Goal: Navigation & Orientation: Find specific page/section

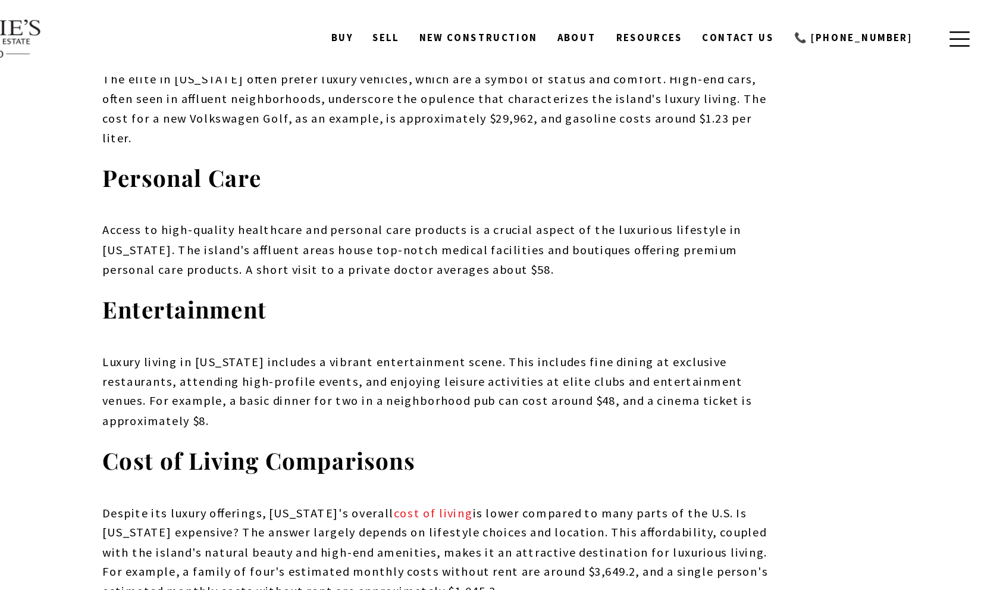
scroll to position [2954, 0]
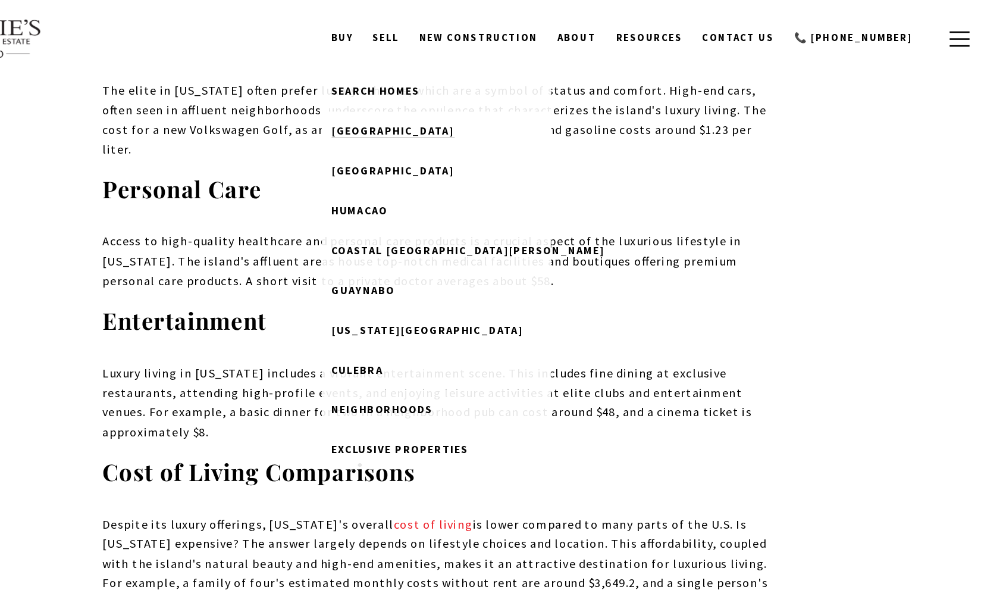
click at [406, 96] on span "[GEOGRAPHIC_DATA]" at bounding box center [454, 101] width 96 height 11
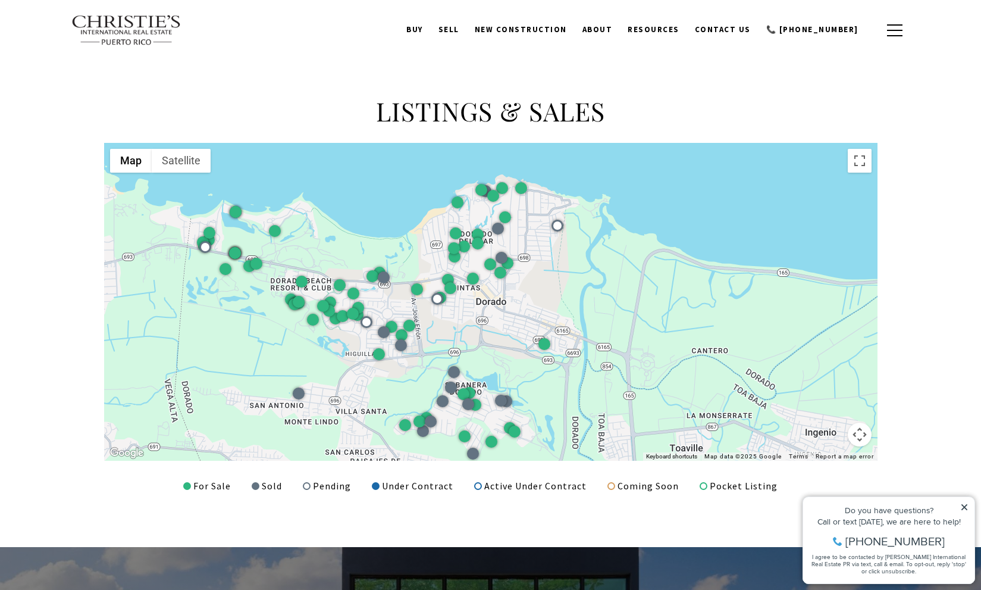
scroll to position [1408, 0]
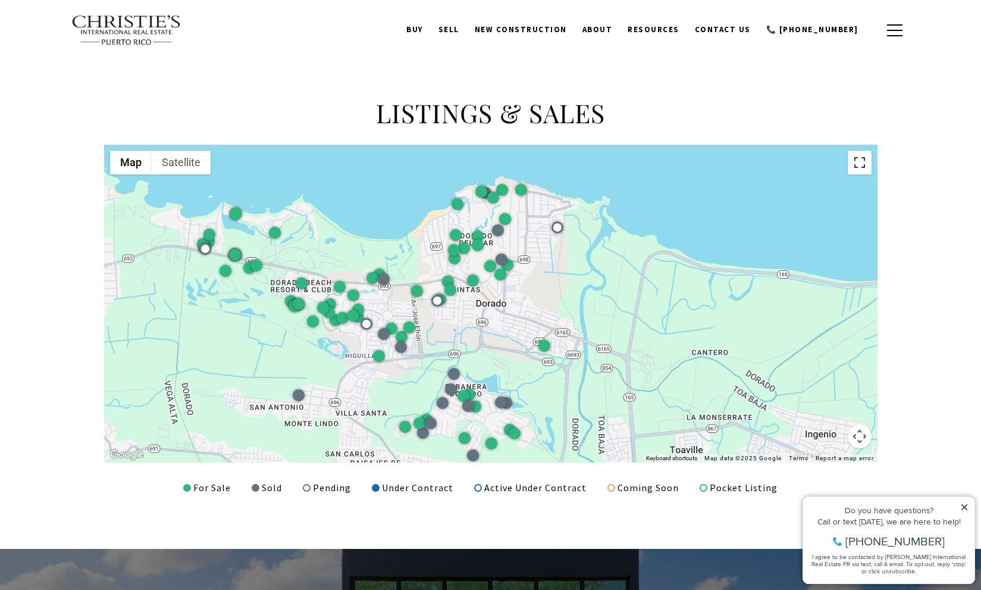
click at [860, 161] on button "Toggle fullscreen view" at bounding box center [860, 163] width 24 height 24
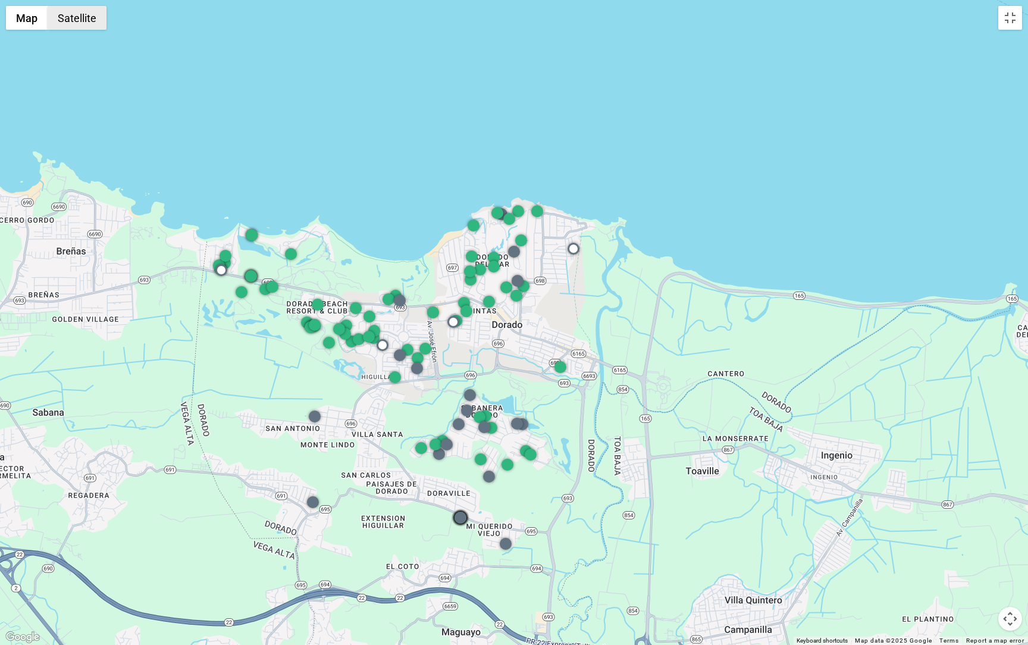
click at [89, 21] on button "Satellite" at bounding box center [77, 18] width 59 height 24
click at [80, 15] on button "Satellite" at bounding box center [78, 18] width 61 height 24
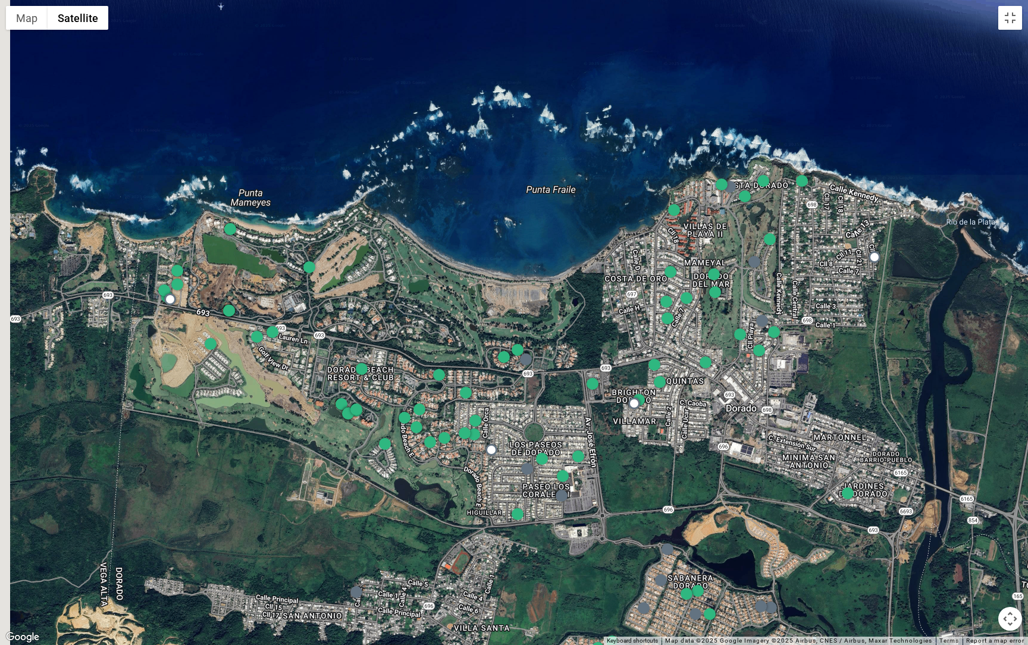
drag, startPoint x: 201, startPoint y: 214, endPoint x: 438, endPoint y: 320, distance: 259.6
click at [438, 320] on div at bounding box center [514, 322] width 1028 height 645
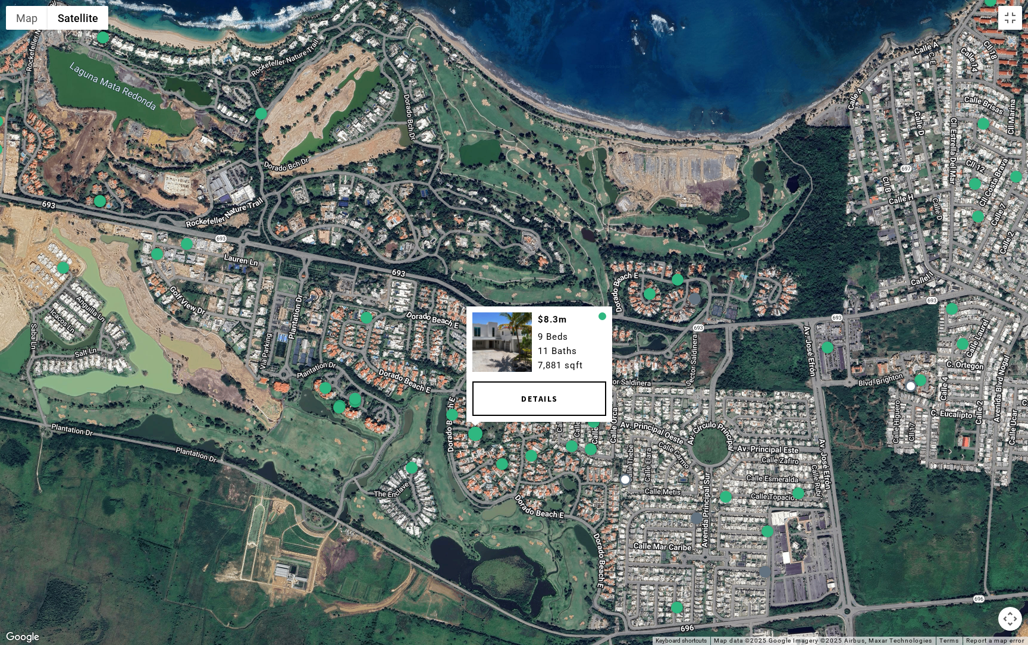
drag, startPoint x: 427, startPoint y: 532, endPoint x: 474, endPoint y: 428, distance: 114.5
click at [474, 428] on div at bounding box center [475, 434] width 14 height 14
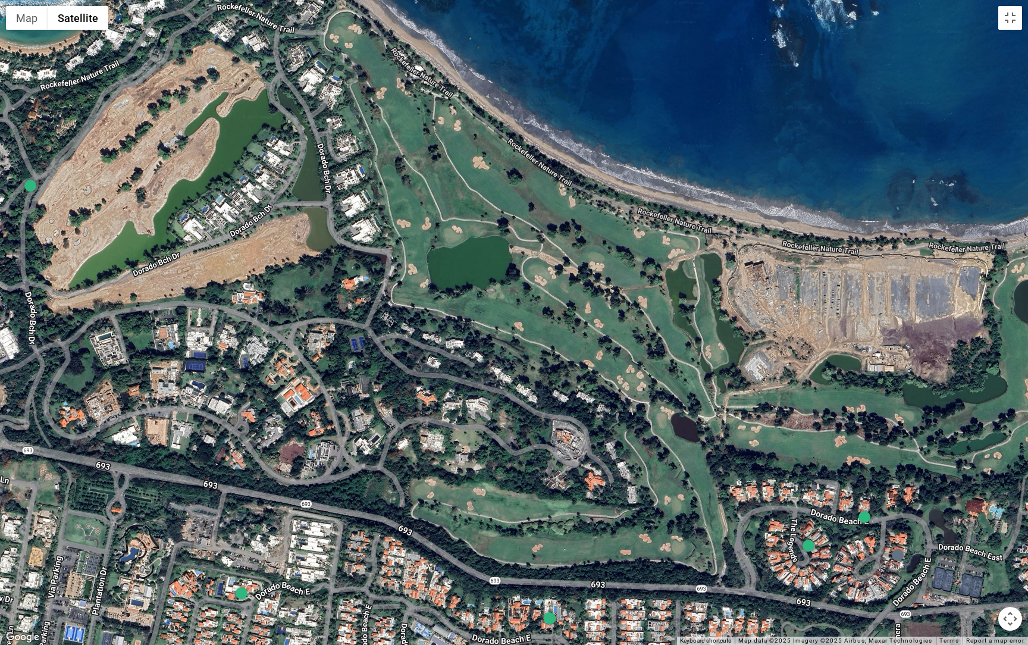
drag, startPoint x: 602, startPoint y: 258, endPoint x: 581, endPoint y: 643, distance: 385.5
click at [581, 589] on div at bounding box center [514, 322] width 1028 height 645
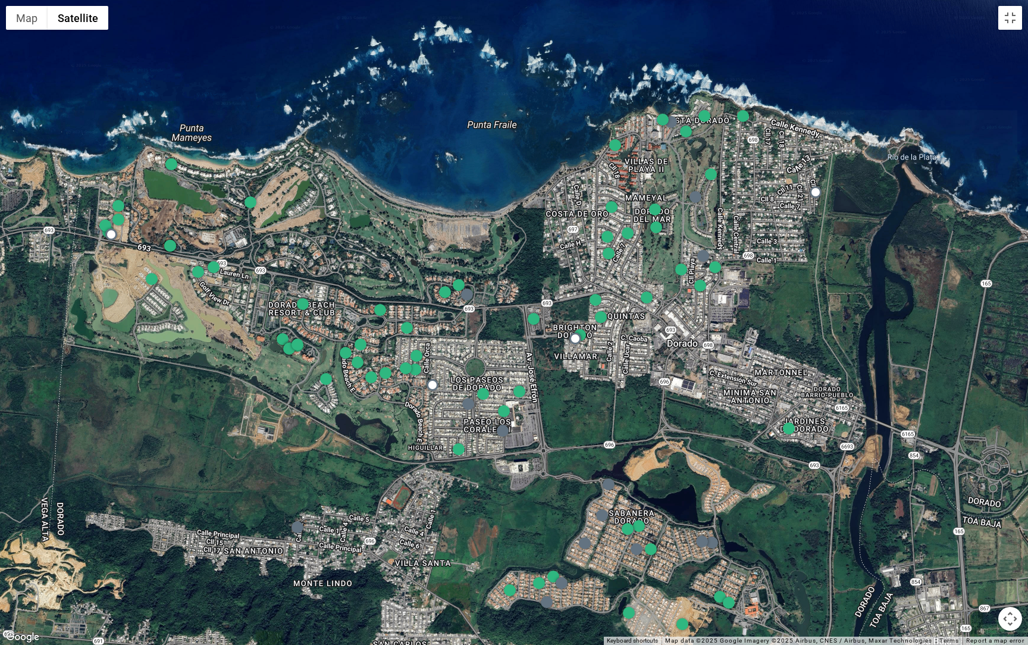
drag, startPoint x: 184, startPoint y: 532, endPoint x: 162, endPoint y: 386, distance: 148.1
click at [162, 386] on div at bounding box center [514, 322] width 1028 height 645
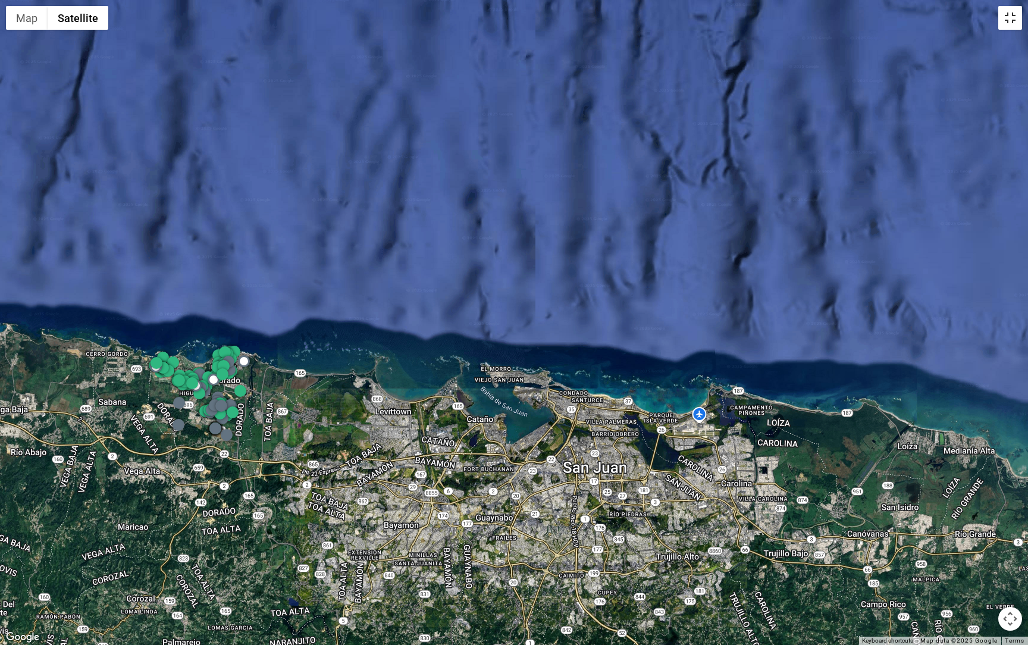
click at [980, 15] on button "Toggle fullscreen view" at bounding box center [1010, 18] width 24 height 24
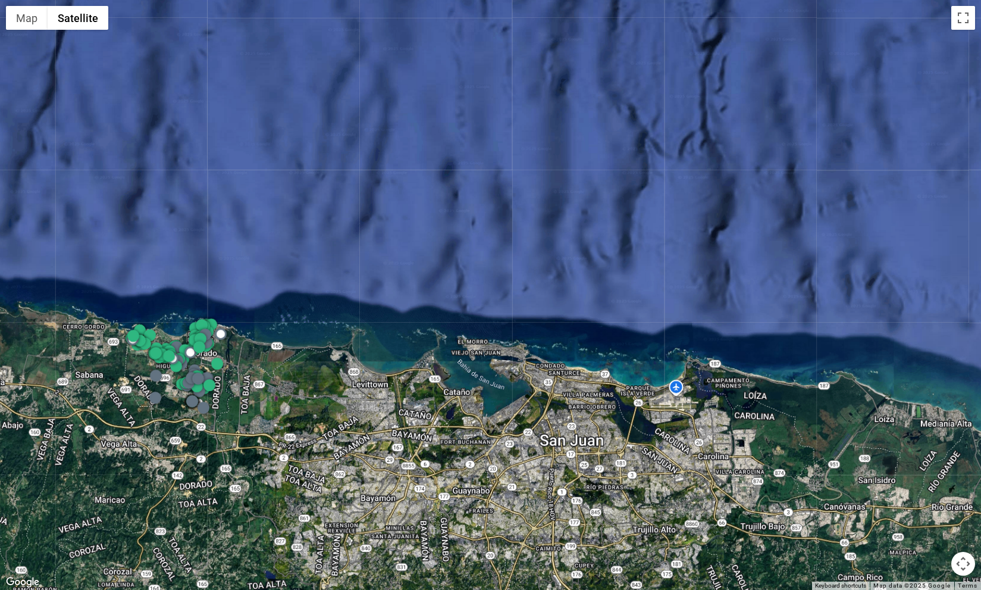
scroll to position [0, 0]
